Goal: Information Seeking & Learning: Learn about a topic

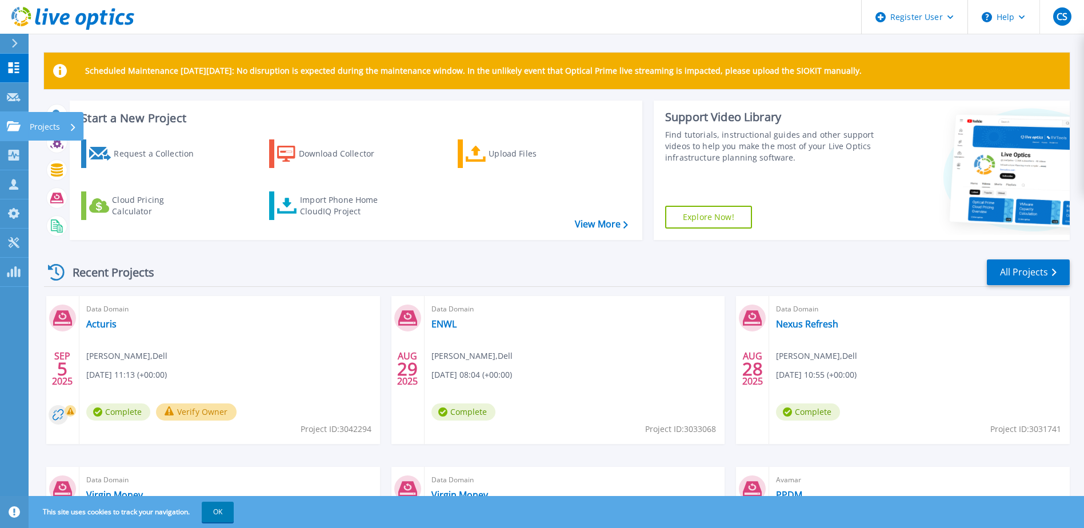
click at [45, 129] on p "Projects" at bounding box center [45, 127] width 30 height 30
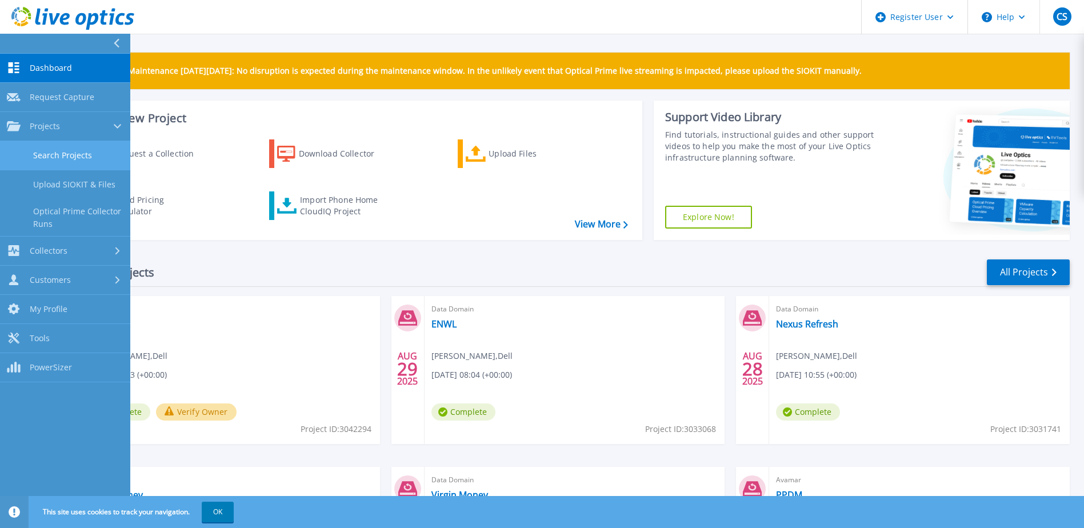
click at [66, 153] on link "Search Projects" at bounding box center [65, 155] width 130 height 29
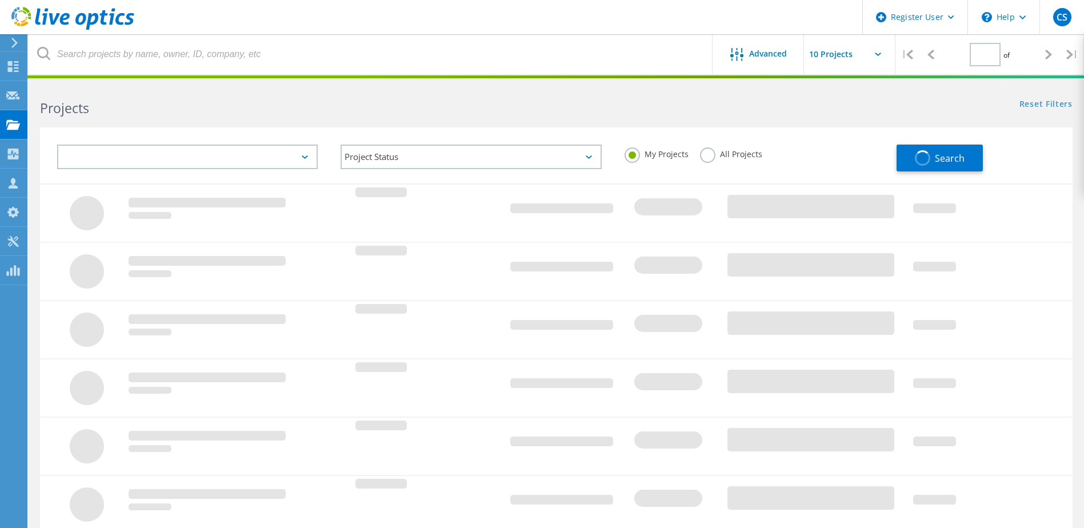
type input "1"
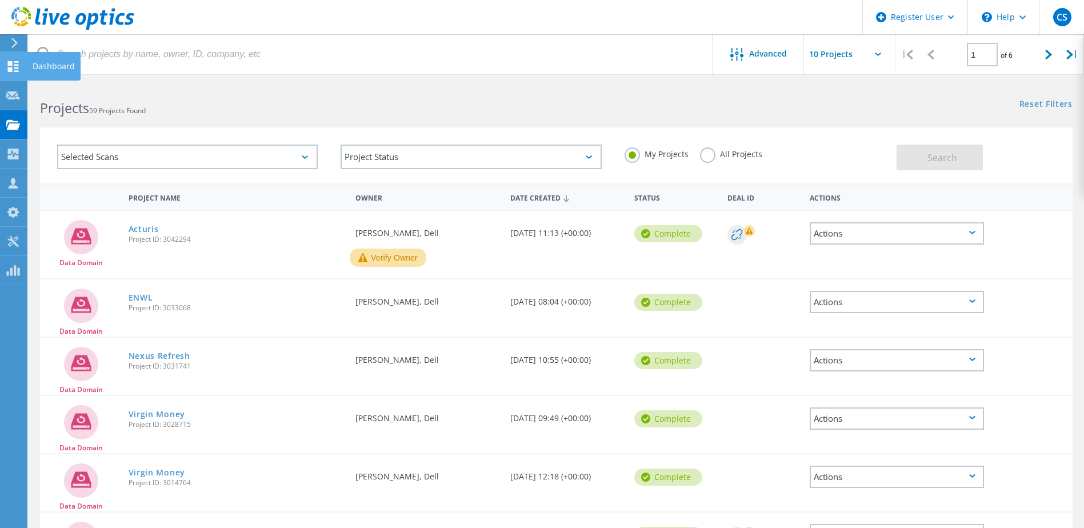
click at [13, 63] on icon at bounding box center [13, 66] width 14 height 11
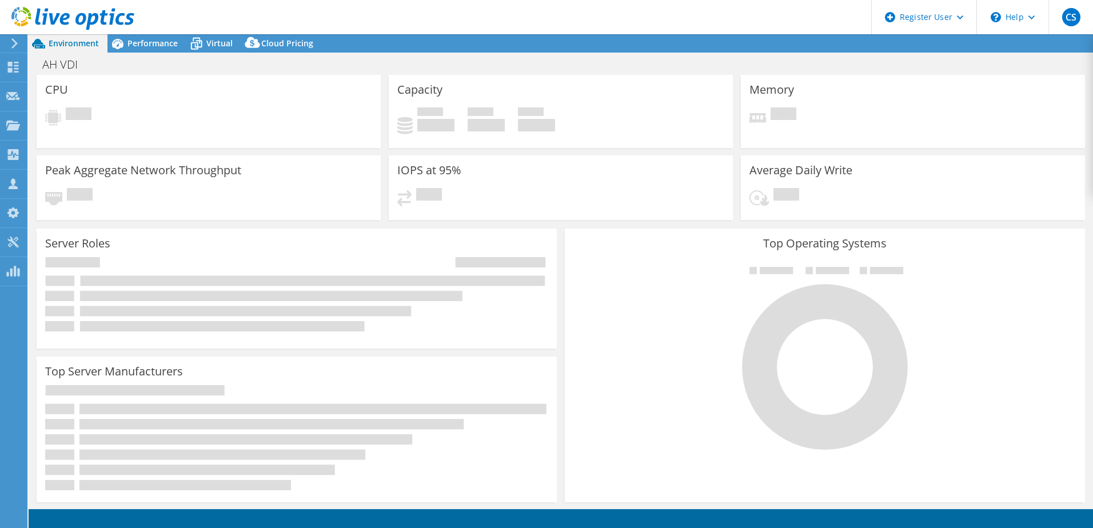
select select "EULondon"
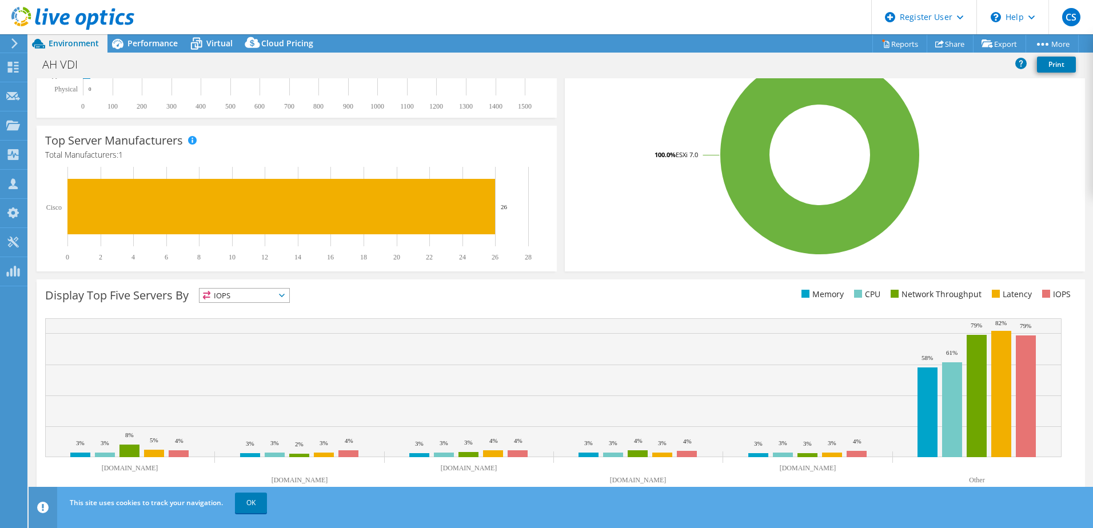
scroll to position [235, 0]
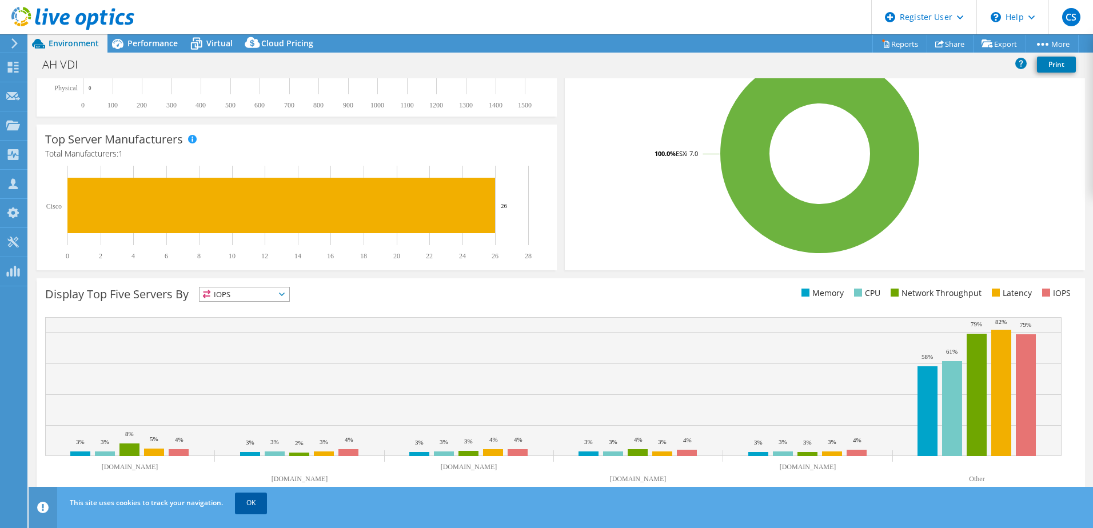
click at [247, 509] on link "OK" at bounding box center [251, 503] width 32 height 21
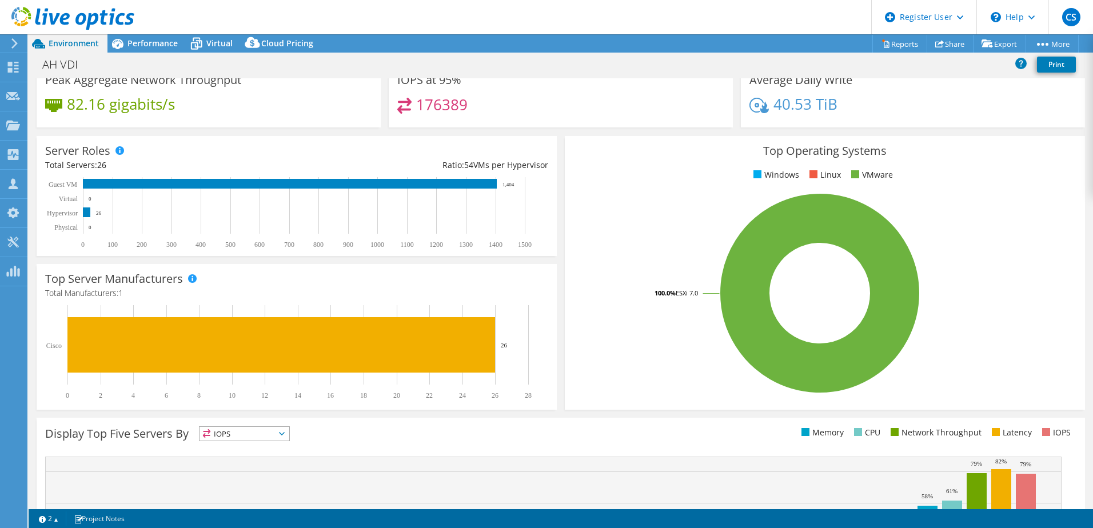
scroll to position [0, 0]
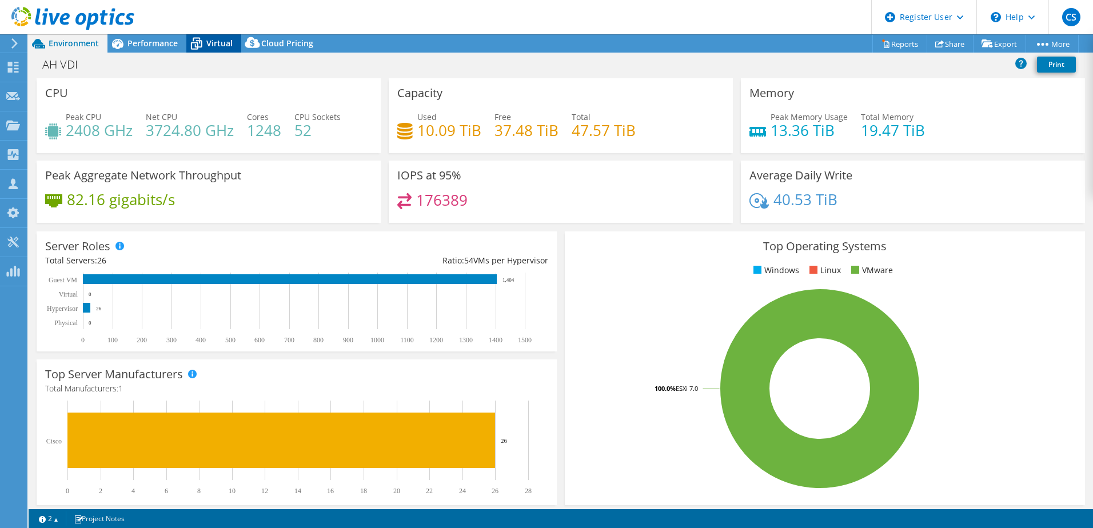
click at [221, 45] on span "Virtual" at bounding box center [219, 43] width 26 height 11
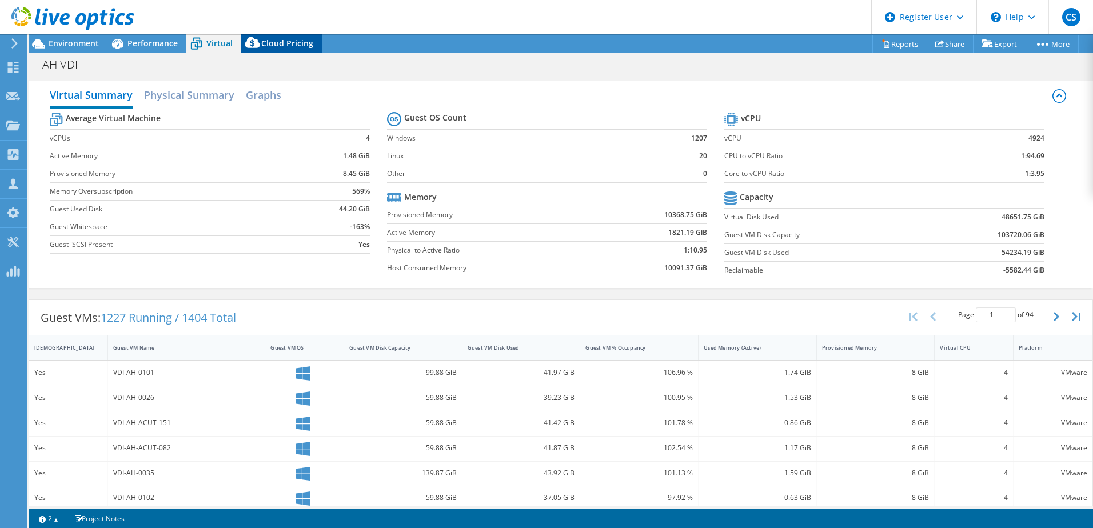
click at [280, 44] on span "Cloud Pricing" at bounding box center [287, 43] width 52 height 11
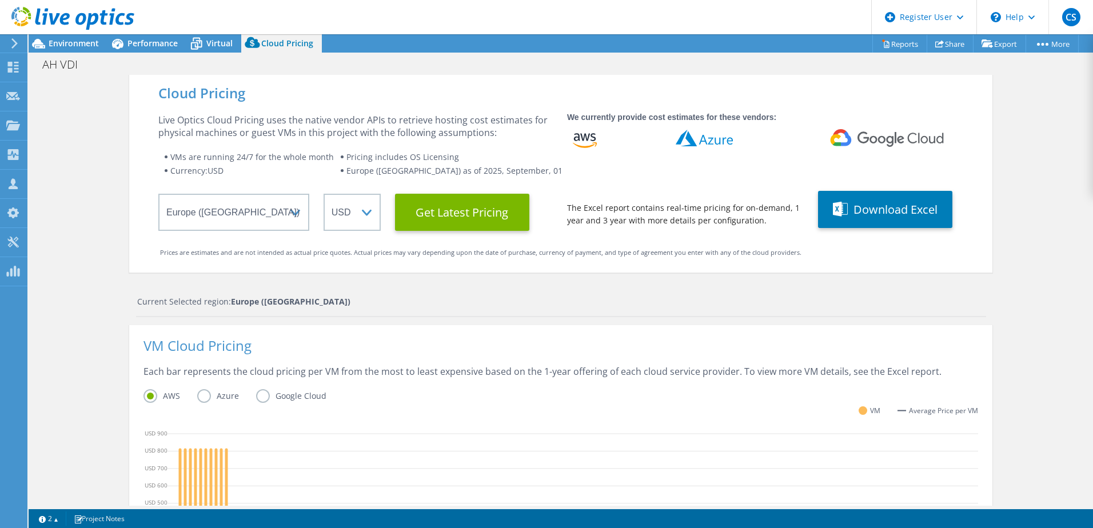
scroll to position [171, 0]
click at [358, 211] on select "ARS AUD BRL CAD CHF CLP CNY DKK EUR GBP HKD HUF INR JPY MXN MYR NOK NZD PEN SEK…" at bounding box center [352, 212] width 57 height 37
select select "GBP"
click at [324, 194] on select "ARS AUD BRL CAD CHF CLP CNY DKK EUR GBP HKD HUF INR JPY MXN MYR NOK NZD PEN SEK…" at bounding box center [352, 212] width 57 height 37
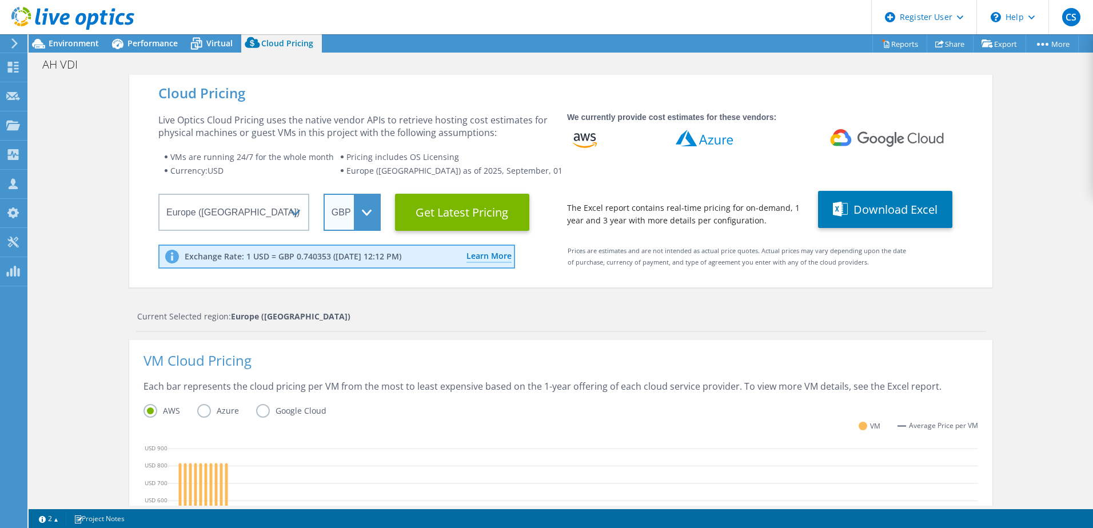
scroll to position [329, 0]
click at [197, 414] on label "Azure" at bounding box center [226, 411] width 59 height 14
click at [0, 0] on input "Azure" at bounding box center [0, 0] width 0 height 0
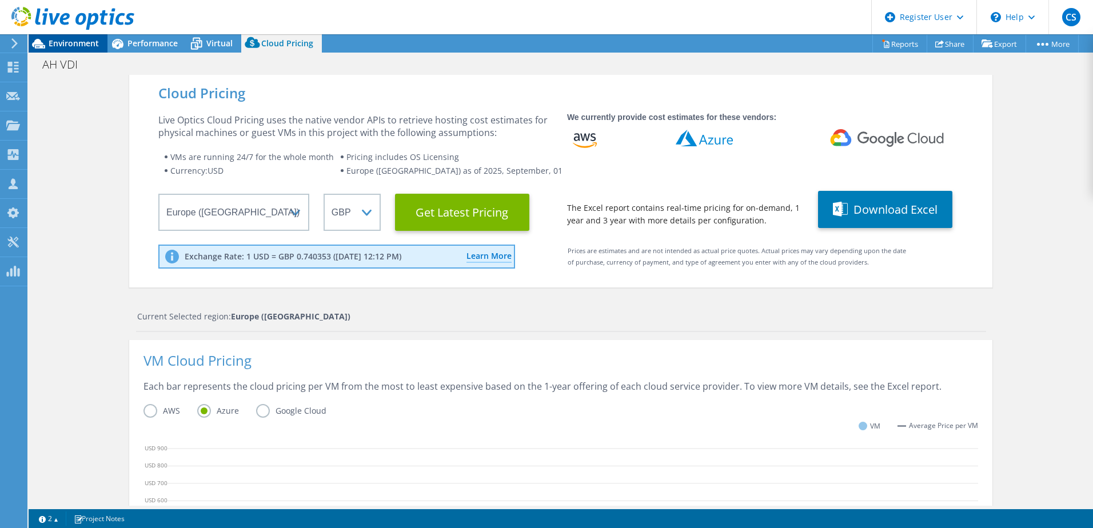
click at [74, 43] on span "Environment" at bounding box center [74, 43] width 50 height 11
